Goal: Task Accomplishment & Management: Manage account settings

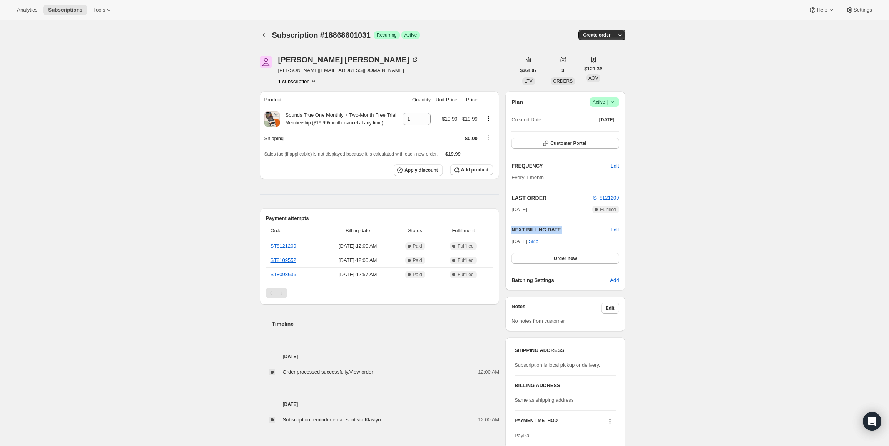
drag, startPoint x: 513, startPoint y: 242, endPoint x: 541, endPoint y: 245, distance: 27.5
click at [541, 245] on div "Plan Success Active | Created Date [DATE] Customer Portal FREQUENCY Edit Every …" at bounding box center [565, 190] width 120 height 199
copy div "NEXT BILLING DATE Edit"
click at [608, 102] on span "Active |" at bounding box center [604, 102] width 23 height 8
click at [601, 118] on span "Pause subscription" at bounding box center [606, 117] width 42 height 6
